Goal: Information Seeking & Learning: Learn about a topic

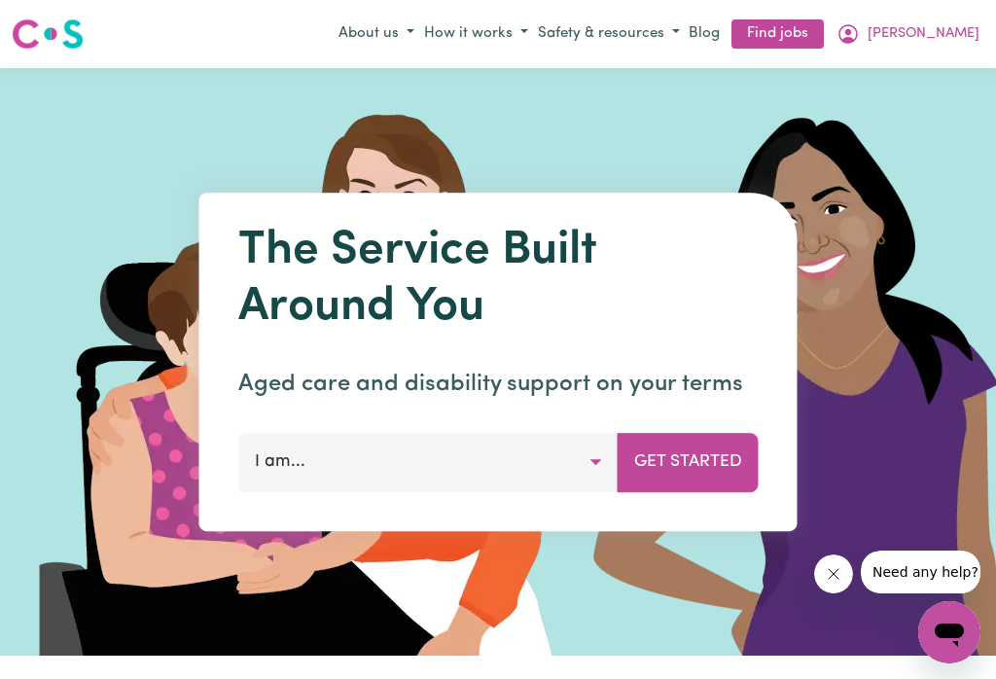
click at [860, 28] on icon "My Account" at bounding box center [848, 33] width 23 height 23
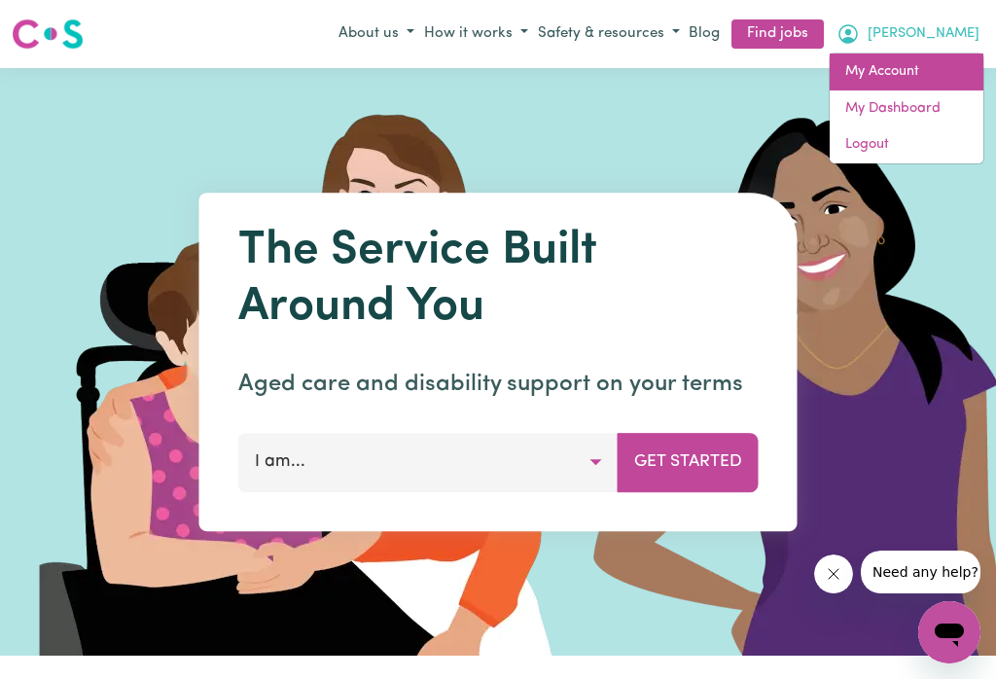
click at [903, 65] on link "My Account" at bounding box center [907, 72] width 154 height 37
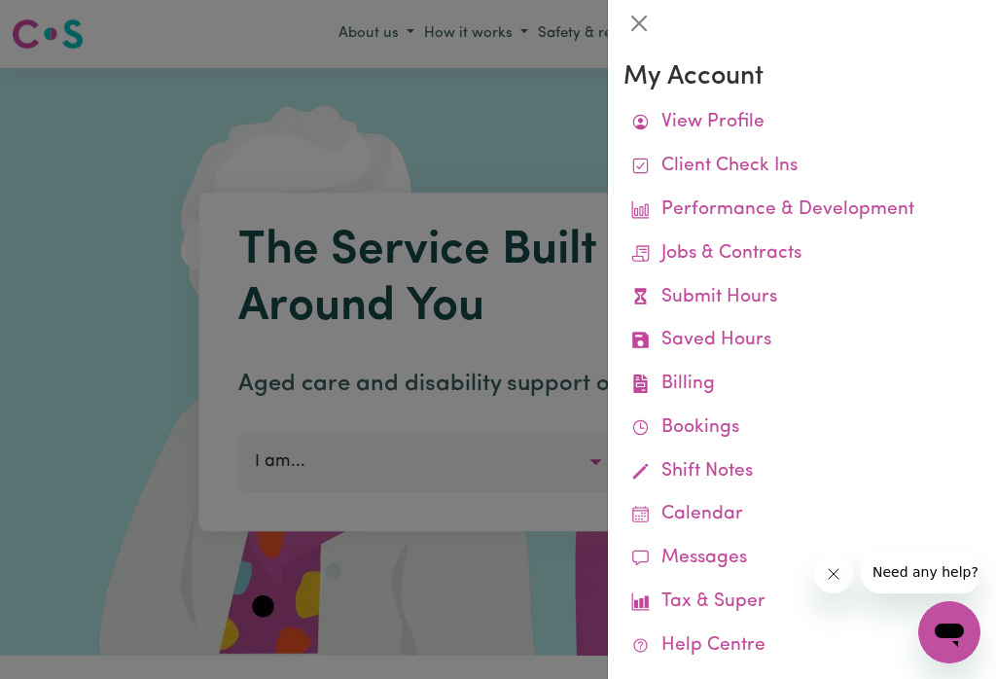
click at [0, 0] on link "Remittances" at bounding box center [0, 0] width 0 height 0
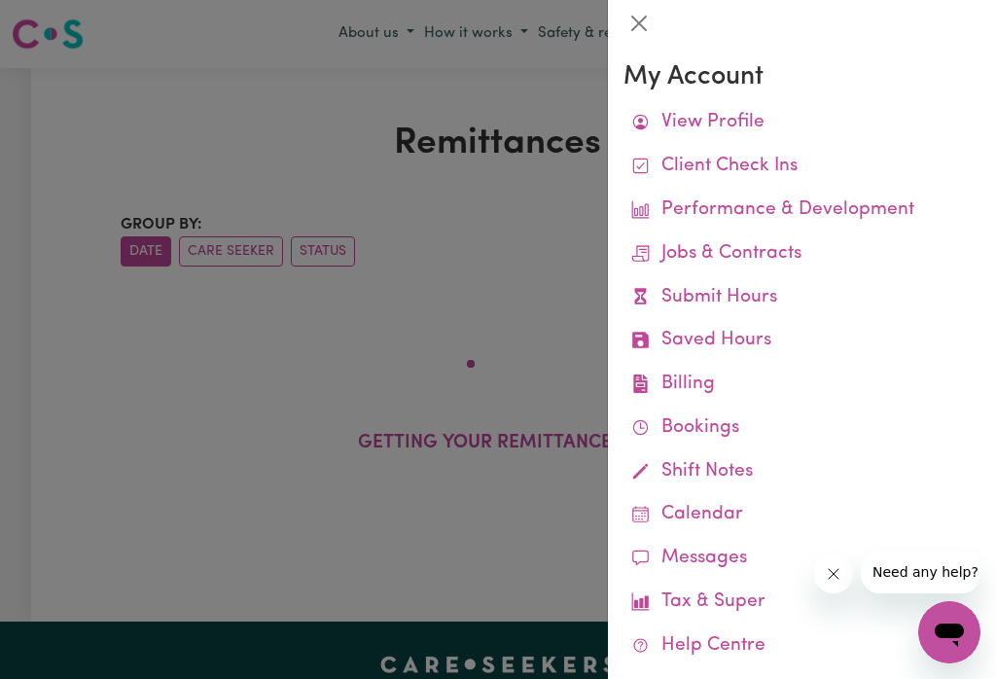
click at [626, 26] on button "Close" at bounding box center [639, 23] width 31 height 31
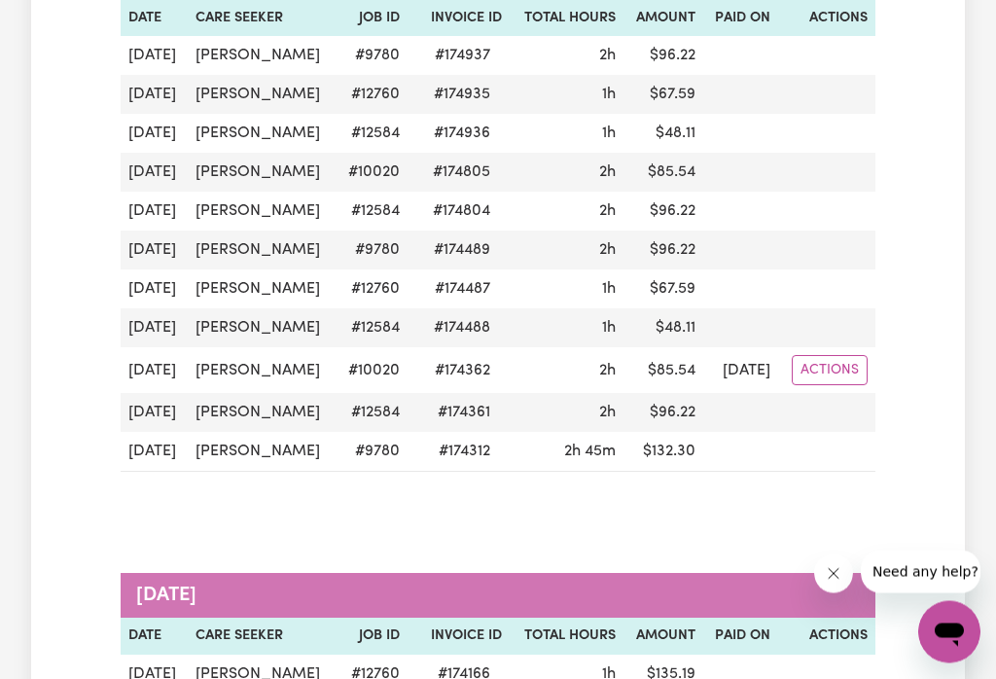
scroll to position [350, 0]
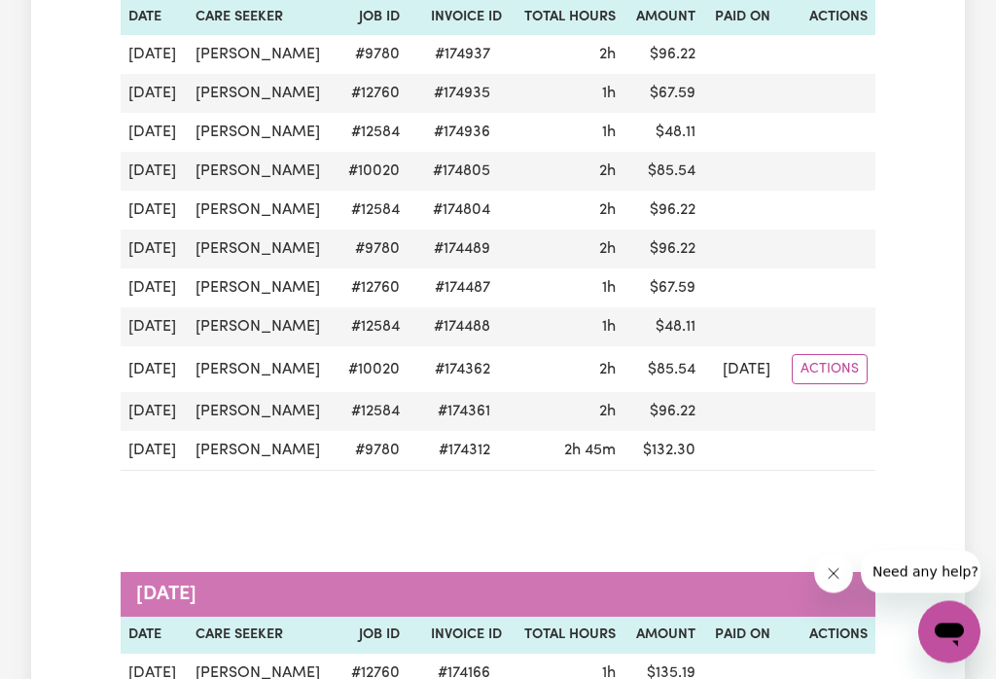
click at [819, 489] on div "[DATE] Date Care Seeker Job ID Invoice ID Total Hours Amount Paid On Actions [D…" at bounding box center [498, 225] width 755 height 619
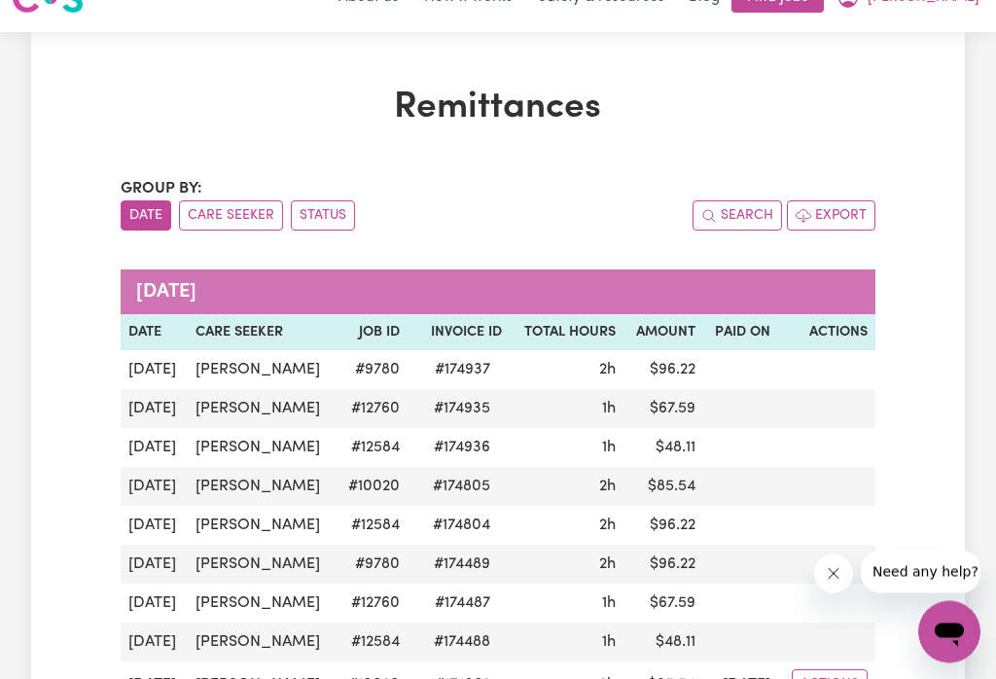
scroll to position [0, 0]
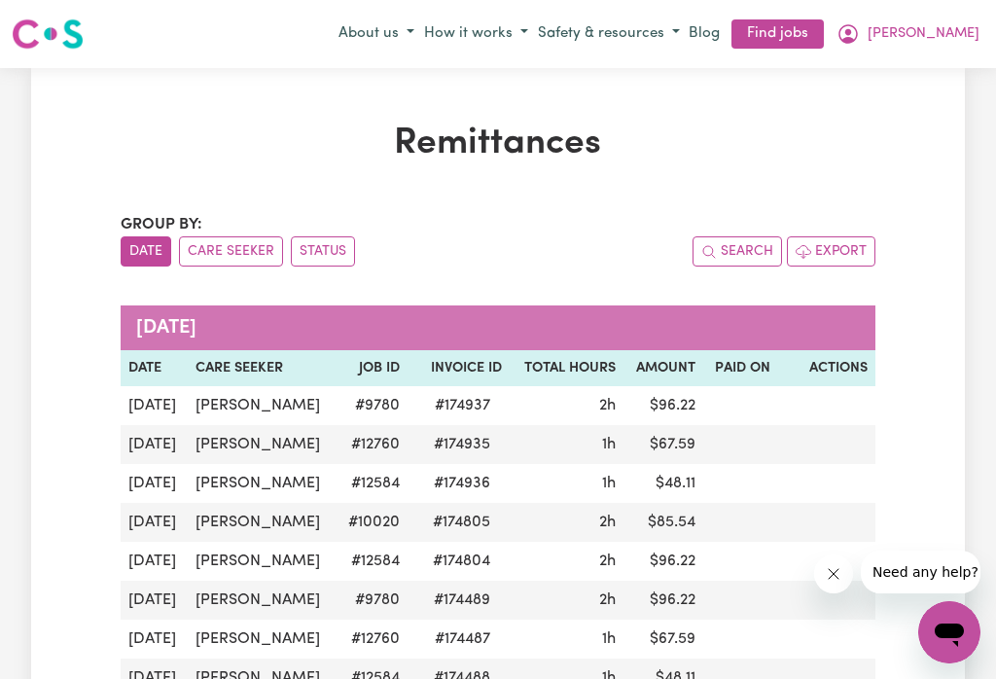
click at [860, 37] on icon "My Account" at bounding box center [848, 33] width 23 height 23
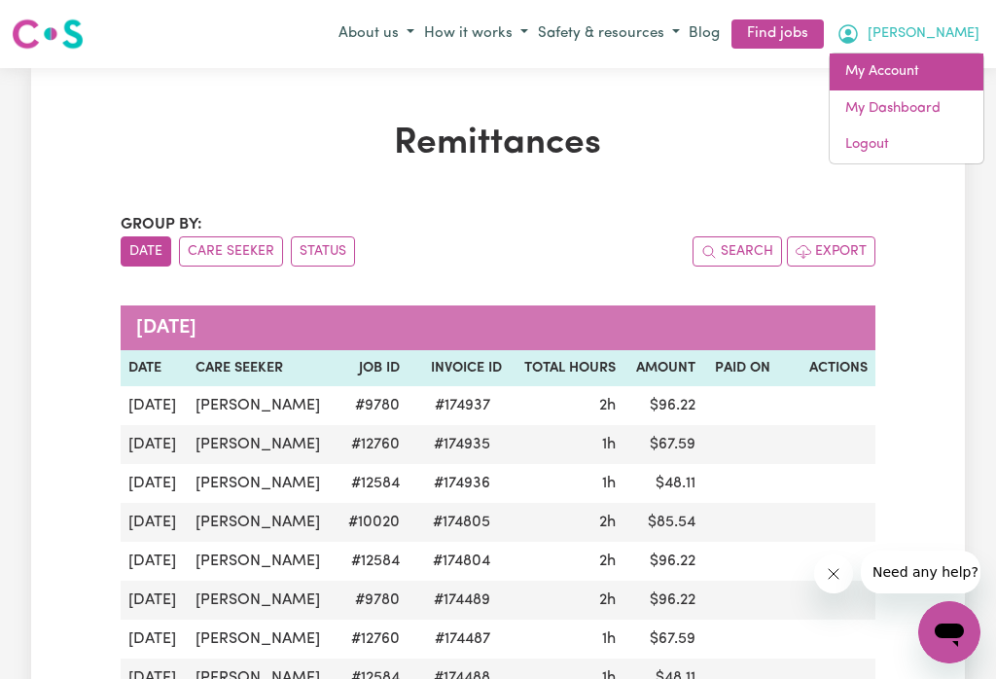
click at [883, 74] on link "My Account" at bounding box center [907, 72] width 154 height 37
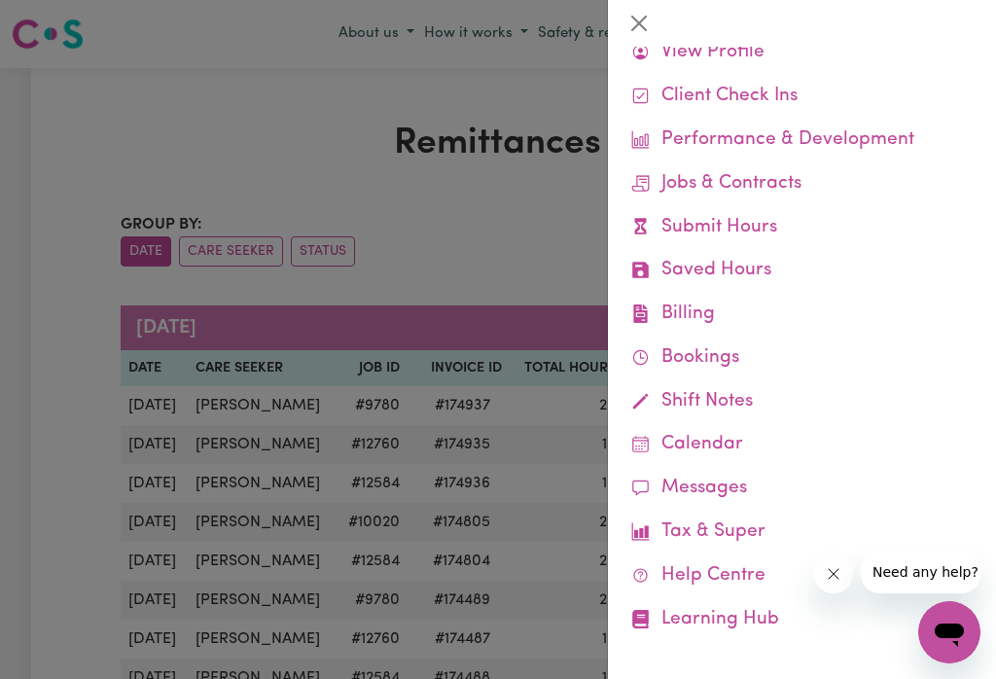
scroll to position [68, 0]
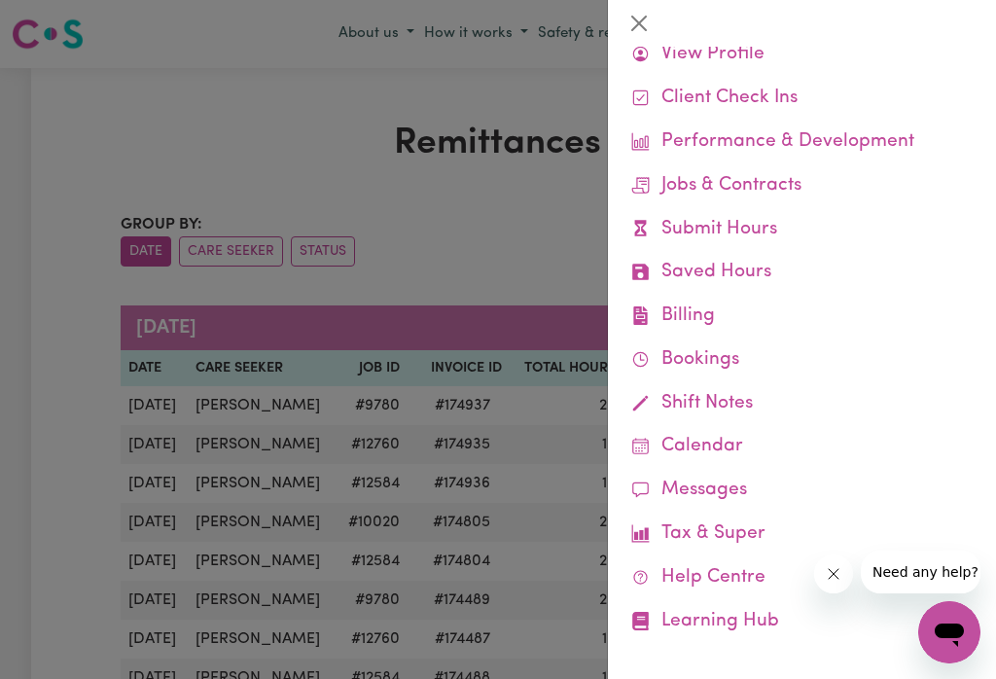
click at [738, 615] on link "Learning Hub" at bounding box center [802, 622] width 357 height 44
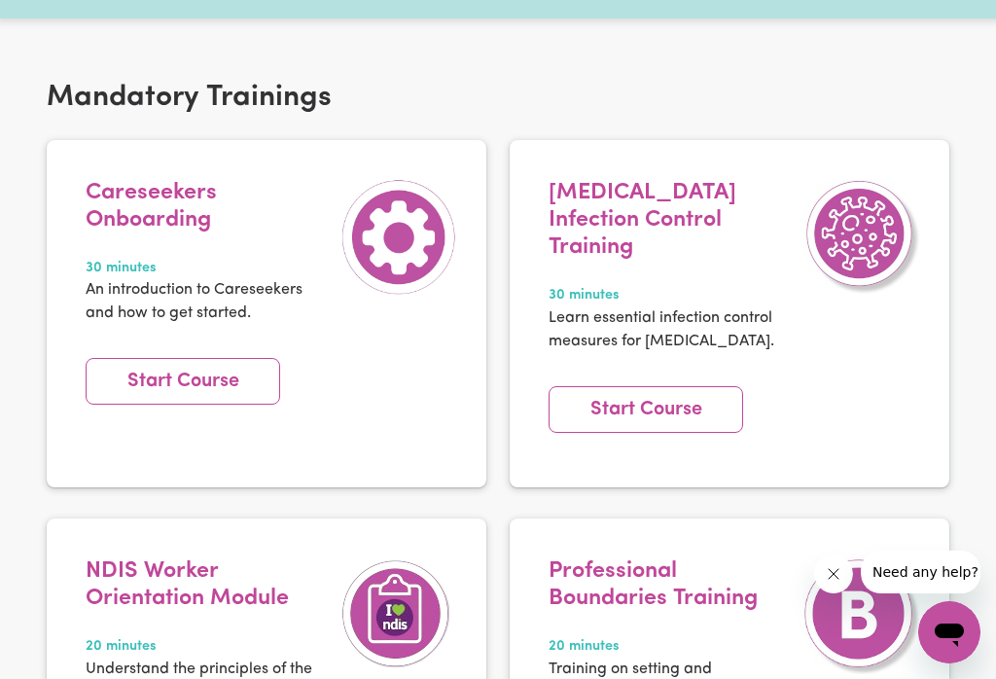
scroll to position [345, 0]
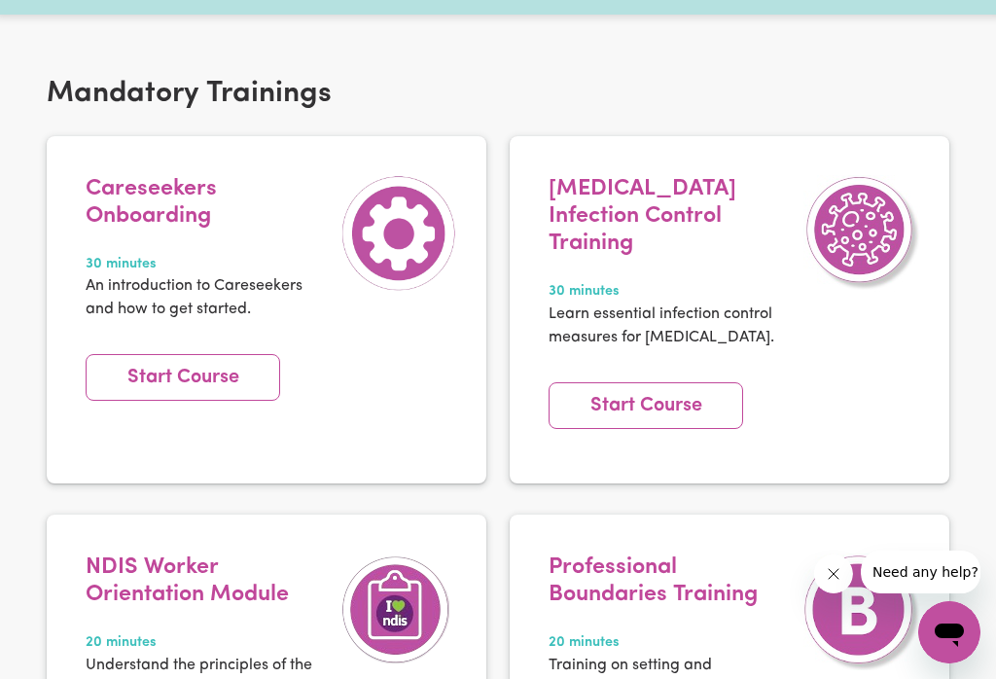
click at [185, 370] on link "Start Course" at bounding box center [183, 377] width 195 height 47
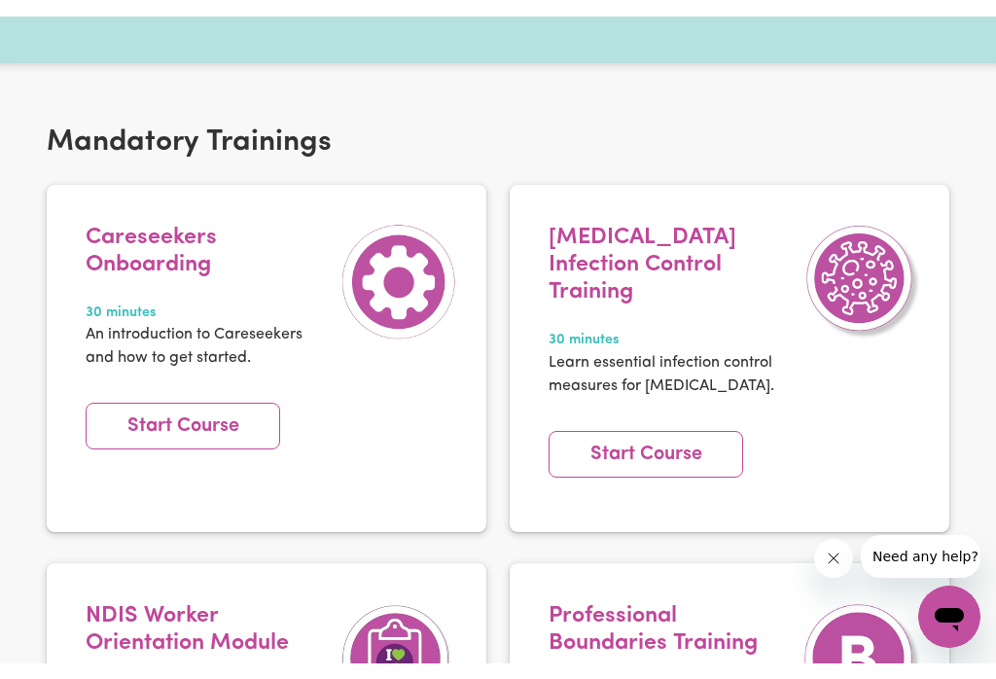
scroll to position [344, 0]
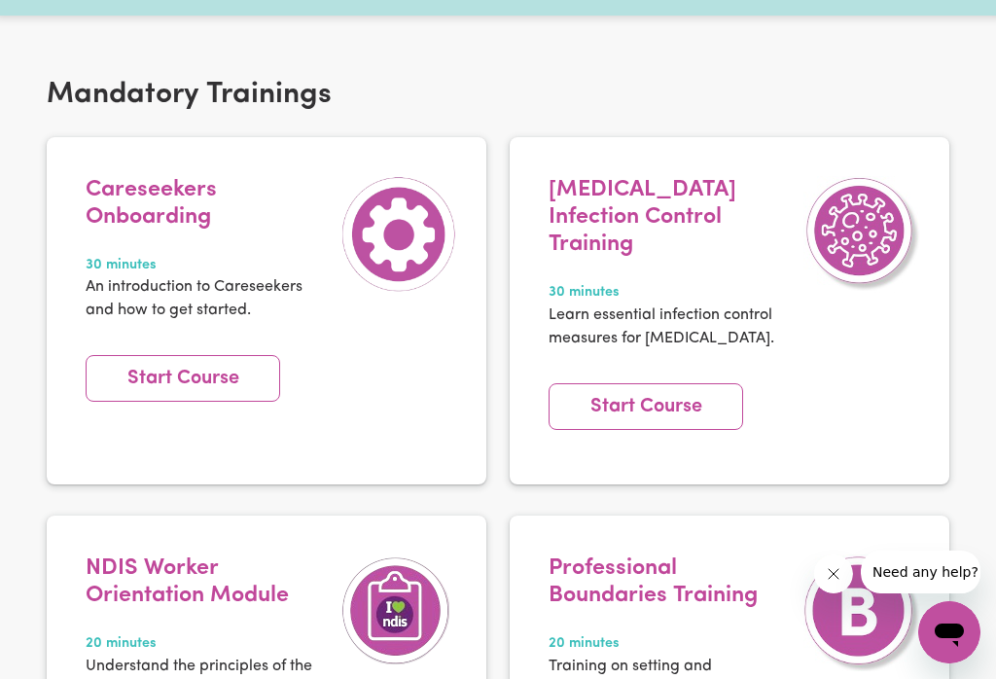
click at [205, 367] on link "Start Course" at bounding box center [183, 378] width 195 height 47
click at [161, 368] on link "Start Course" at bounding box center [183, 378] width 195 height 47
